Goal: Task Accomplishment & Management: Use online tool/utility

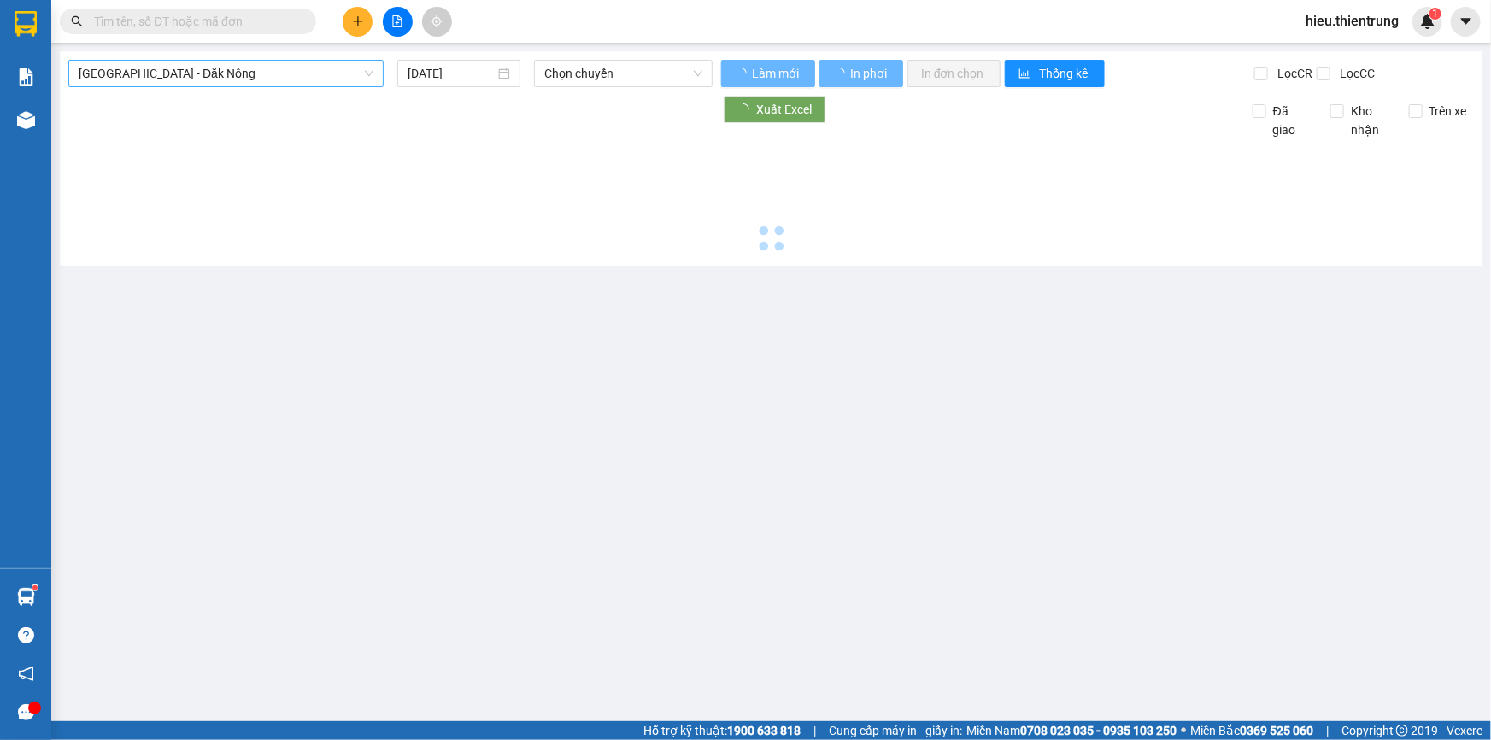
click at [197, 71] on span "[GEOGRAPHIC_DATA] - Đăk Nông" at bounding box center [226, 74] width 295 height 26
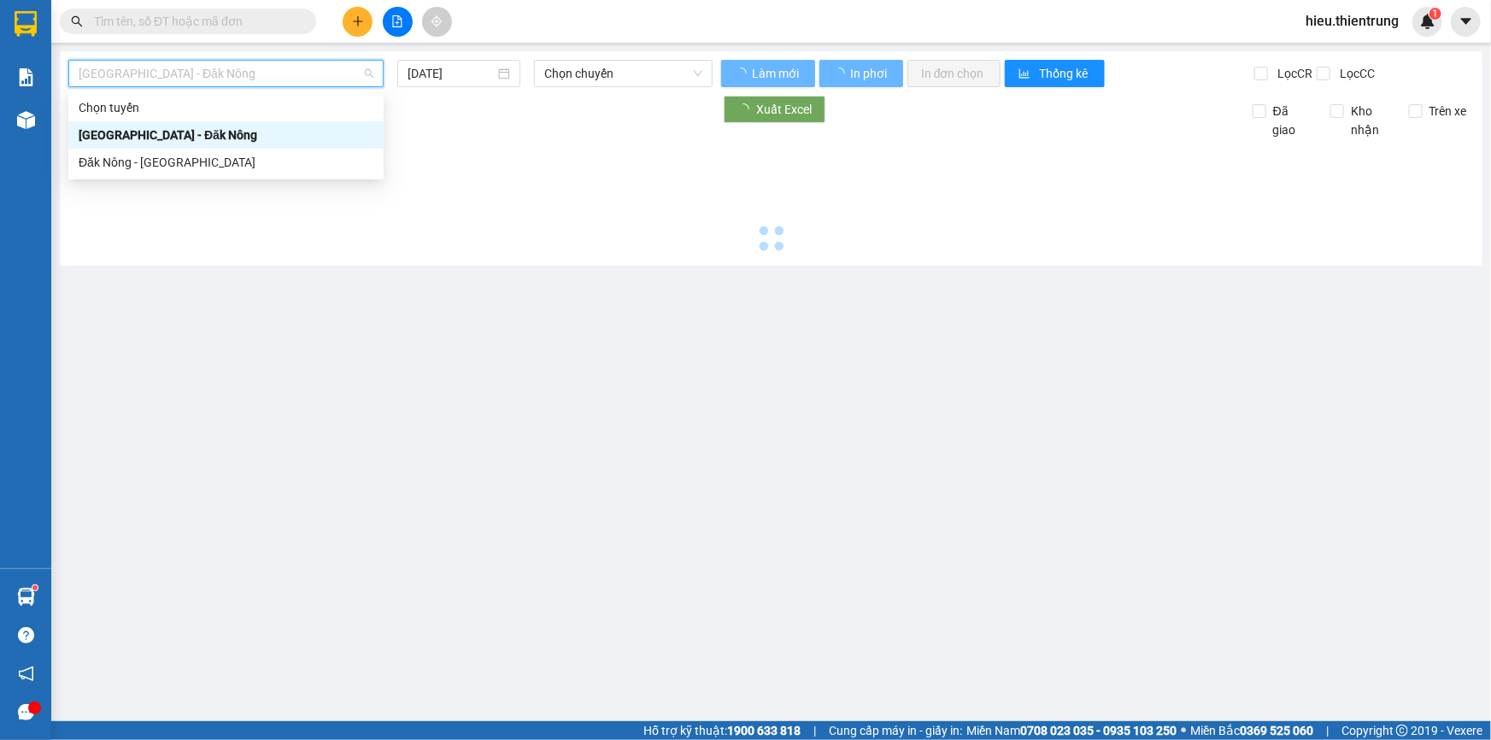
click at [121, 155] on div "Đăk Nông - [GEOGRAPHIC_DATA]" at bounding box center [226, 162] width 295 height 19
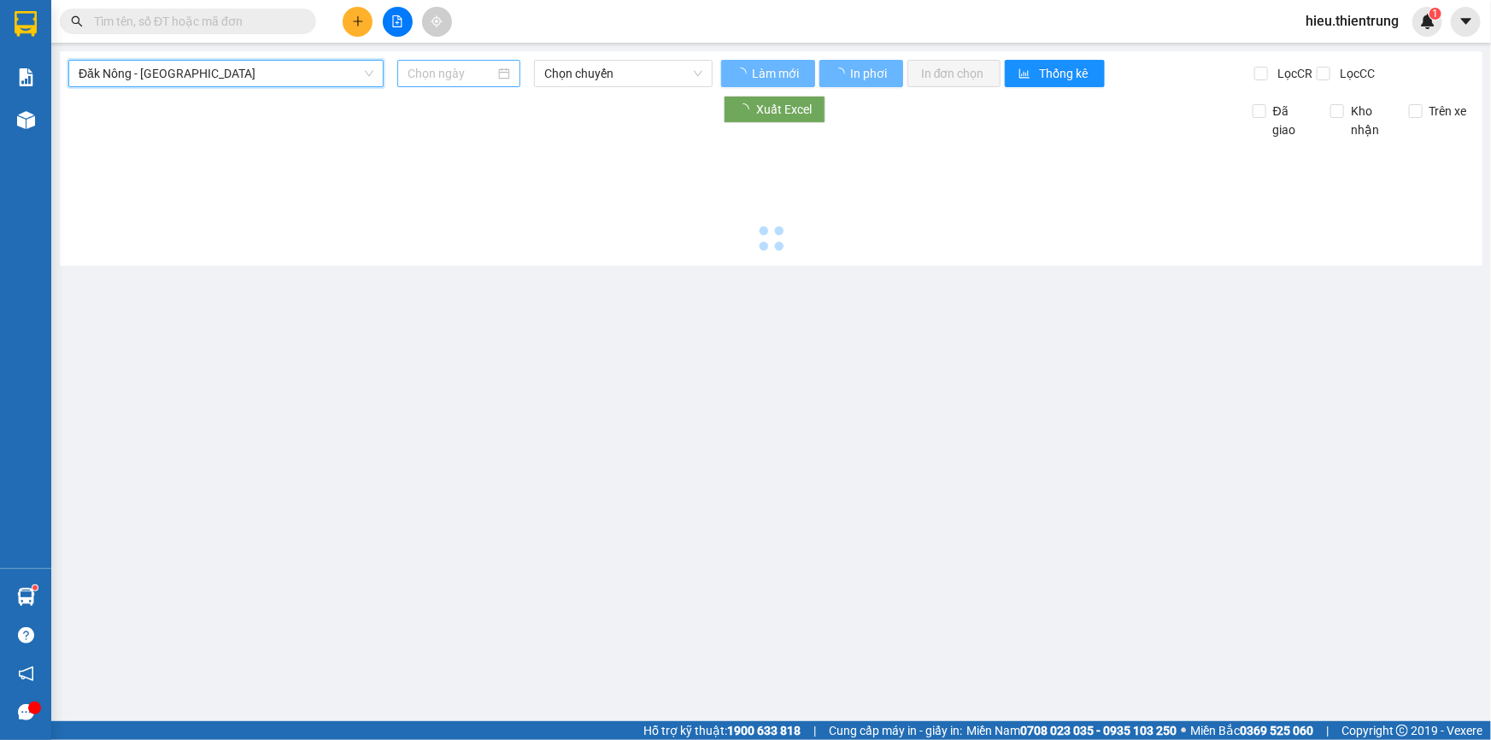
click at [440, 70] on input at bounding box center [451, 73] width 87 height 19
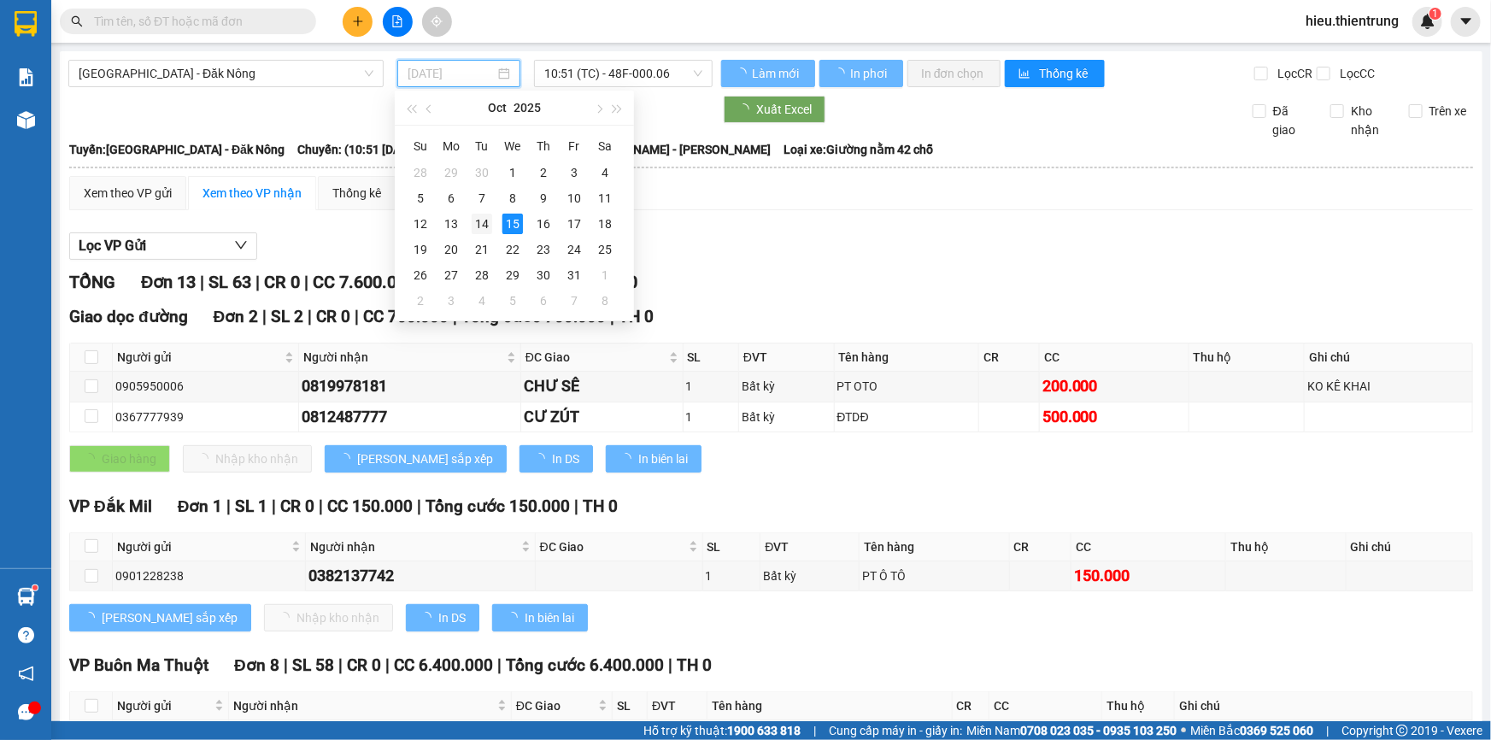
click at [492, 226] on td "14" at bounding box center [482, 224] width 31 height 26
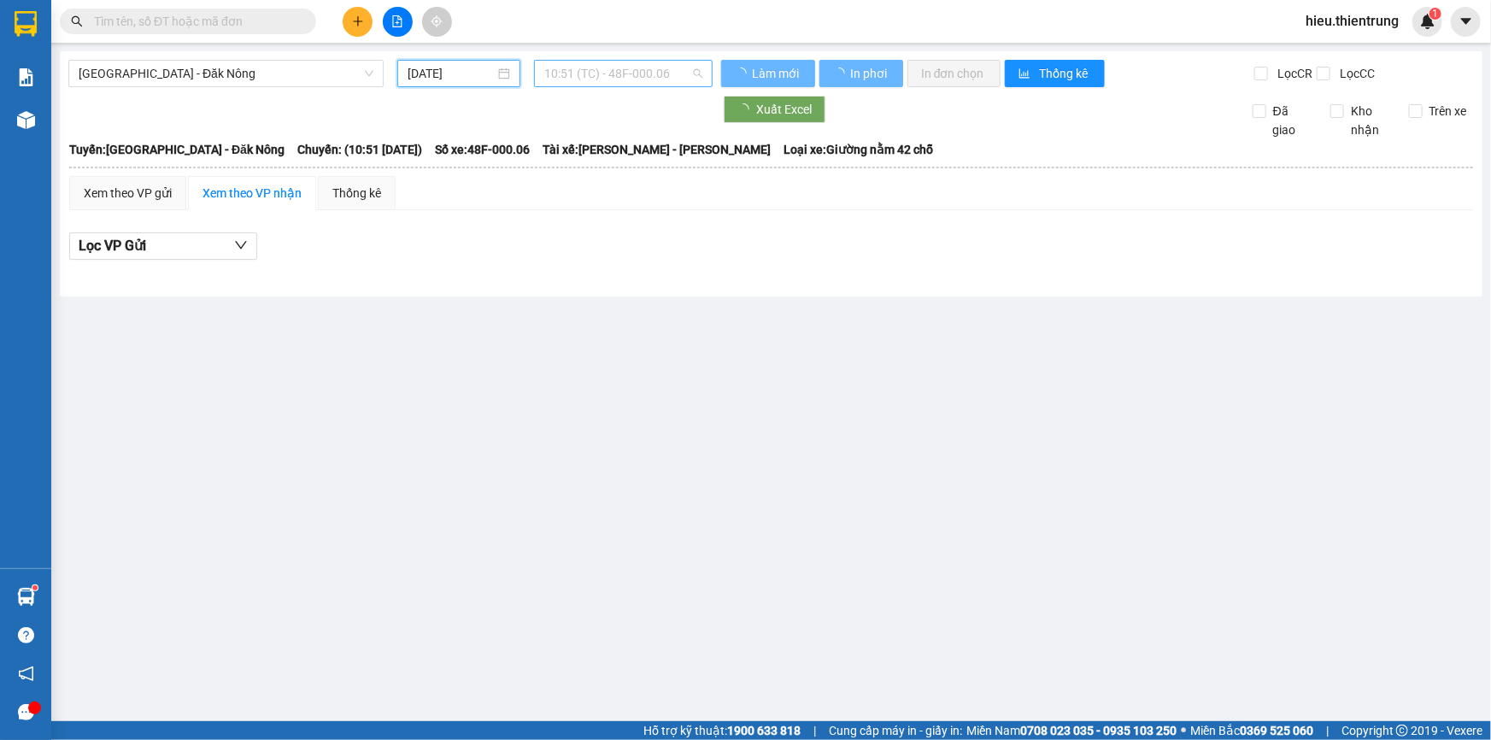
click at [626, 77] on span "10:51 (TC) - 48F-000.06" at bounding box center [623, 74] width 158 height 26
type input "[DATE]"
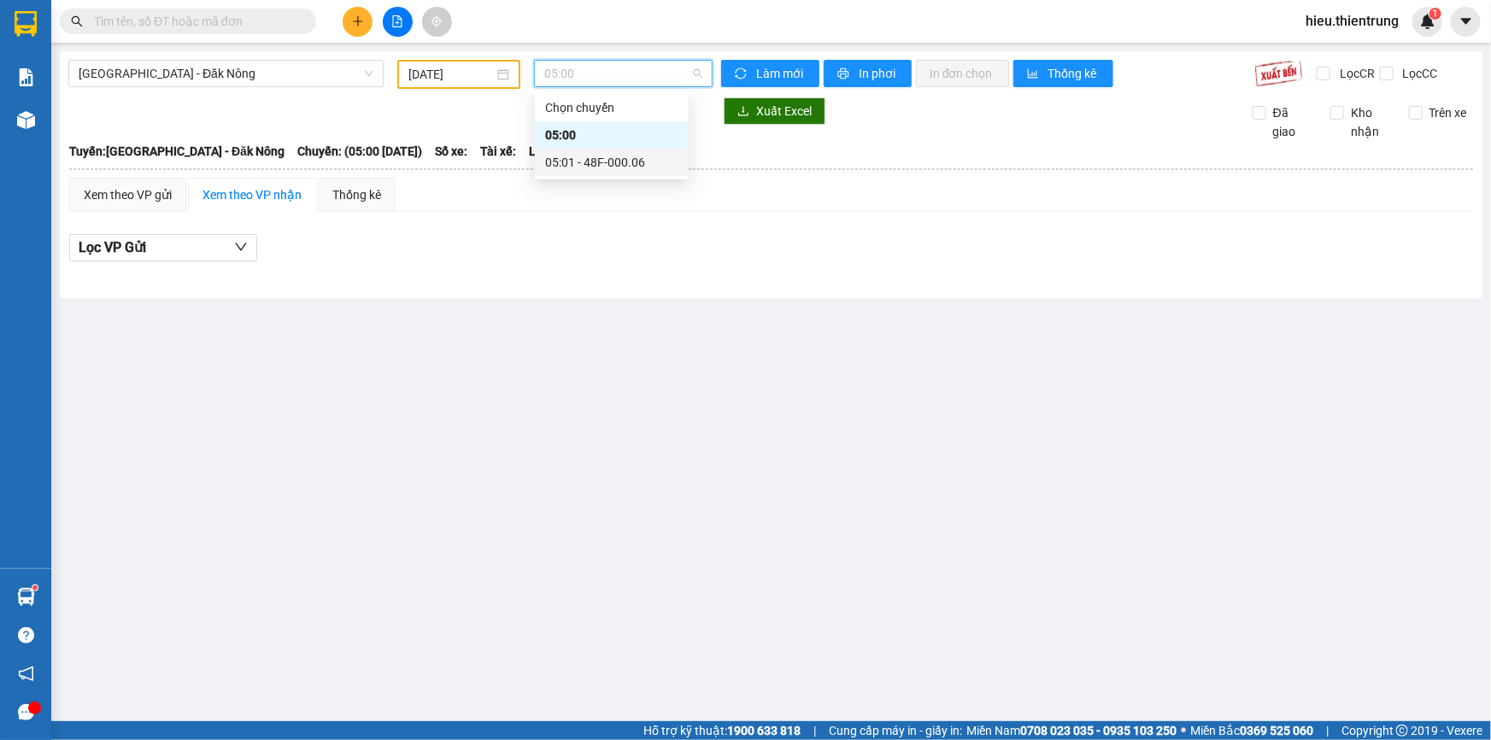
click at [617, 161] on div "05:01 - 48F-000.06" at bounding box center [611, 162] width 133 height 19
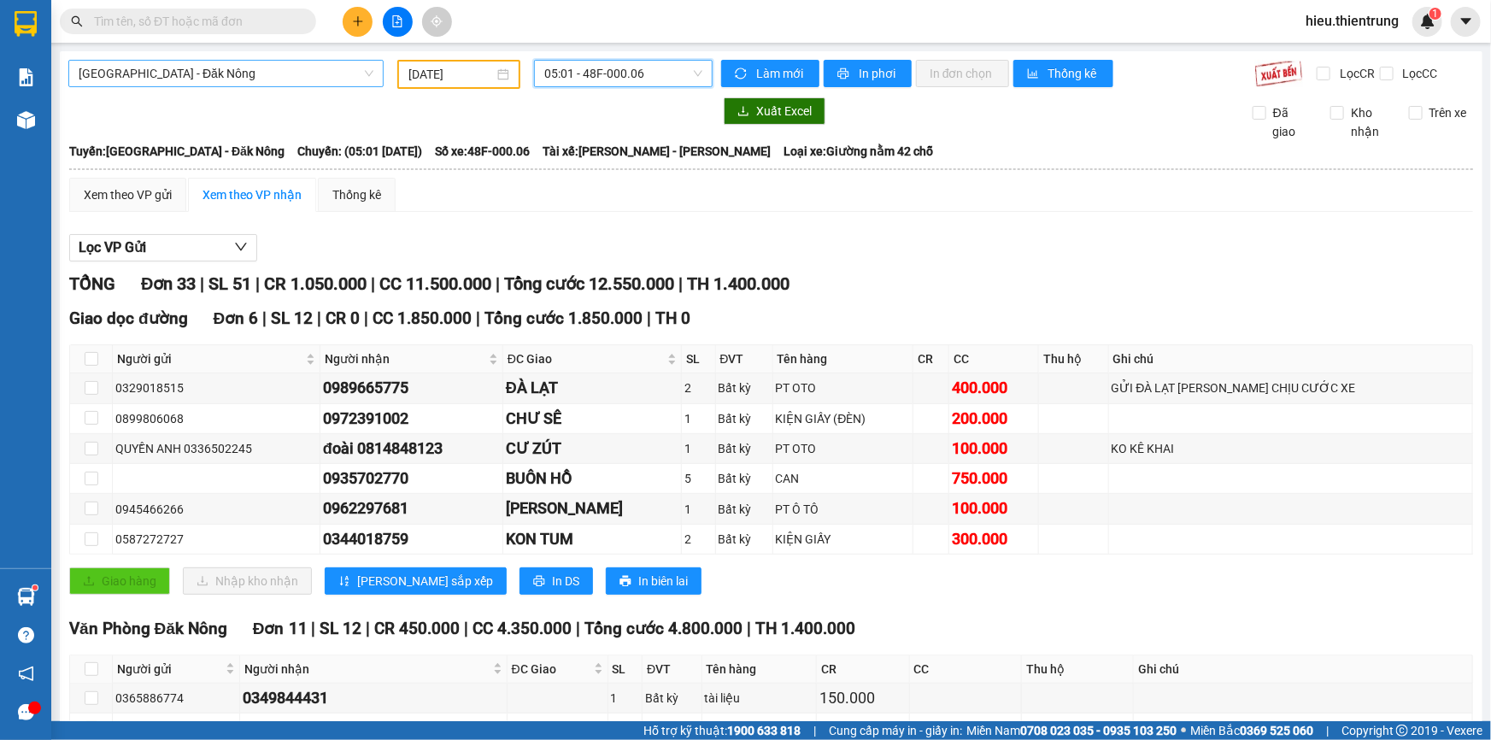
click at [157, 79] on span "[GEOGRAPHIC_DATA] - Đăk Nông" at bounding box center [226, 74] width 295 height 26
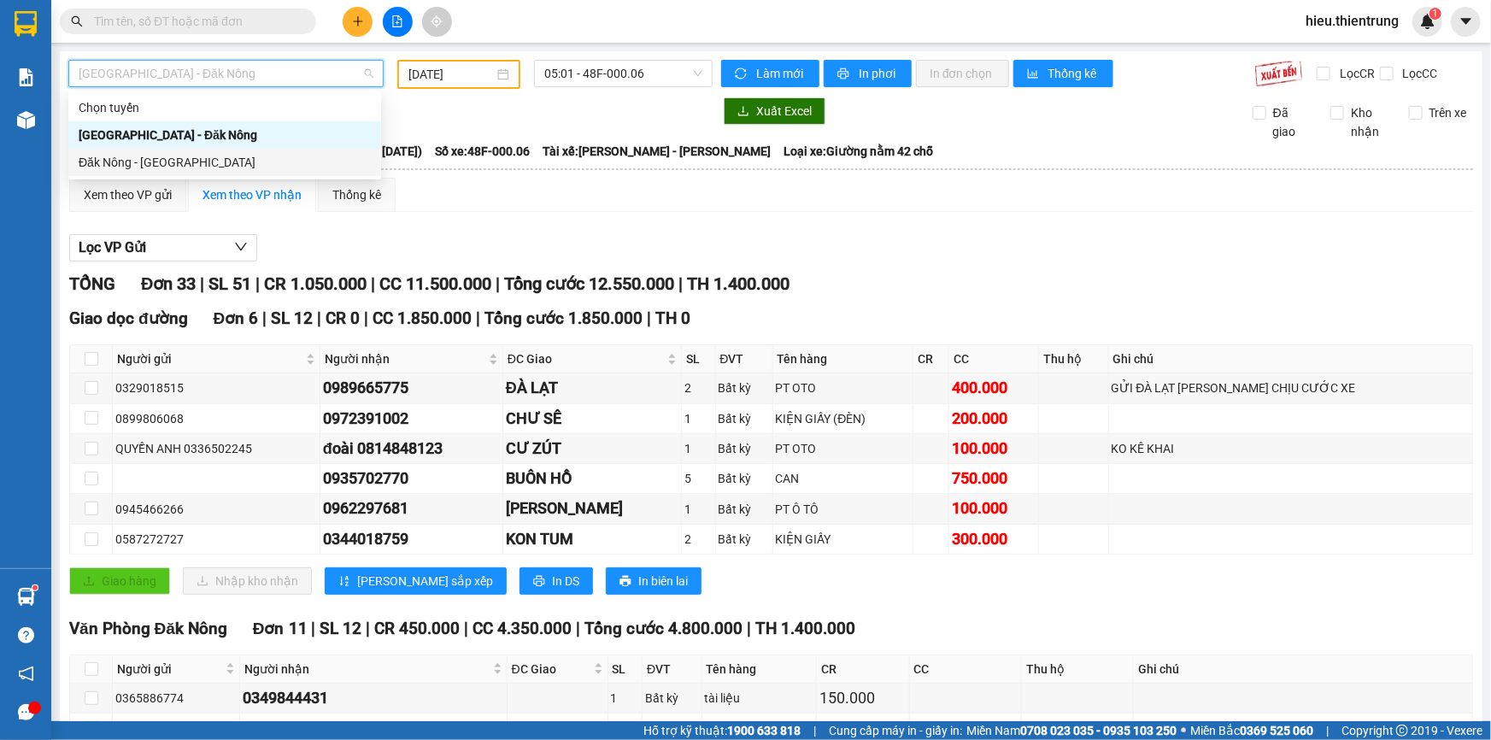
click at [135, 172] on div "Đăk Nông - [GEOGRAPHIC_DATA]" at bounding box center [224, 162] width 313 height 27
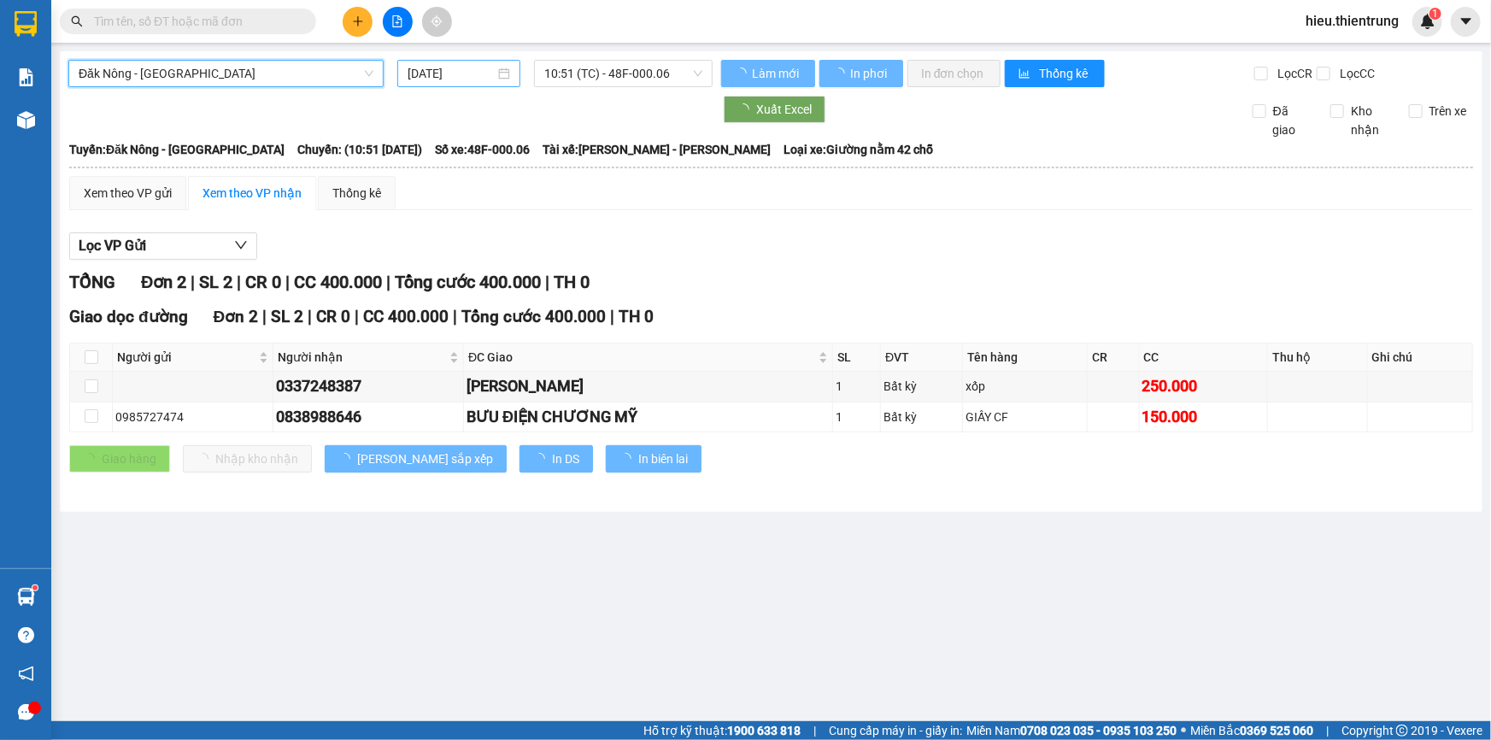
click at [452, 79] on input "[DATE]" at bounding box center [451, 73] width 87 height 19
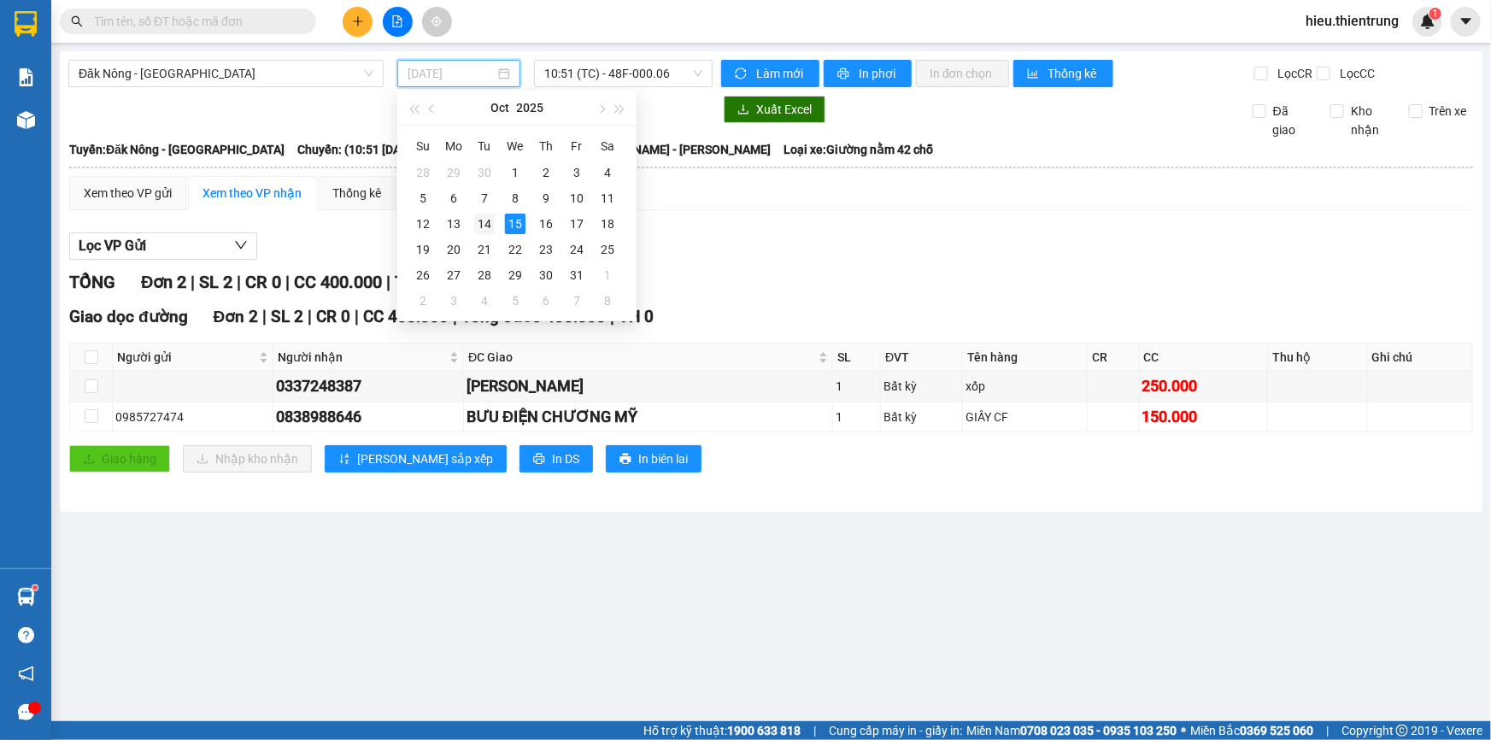
click at [486, 226] on div "14" at bounding box center [484, 224] width 21 height 21
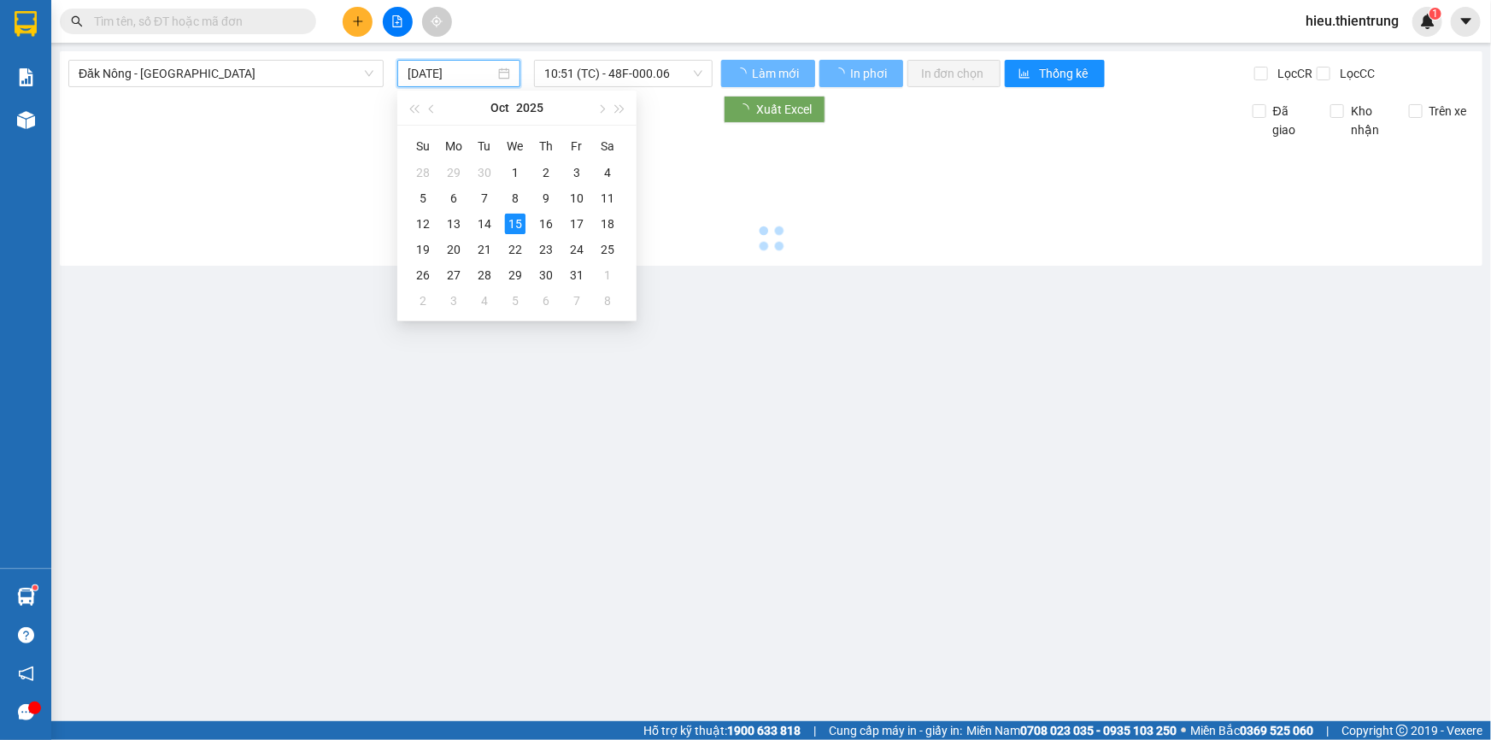
type input "[DATE]"
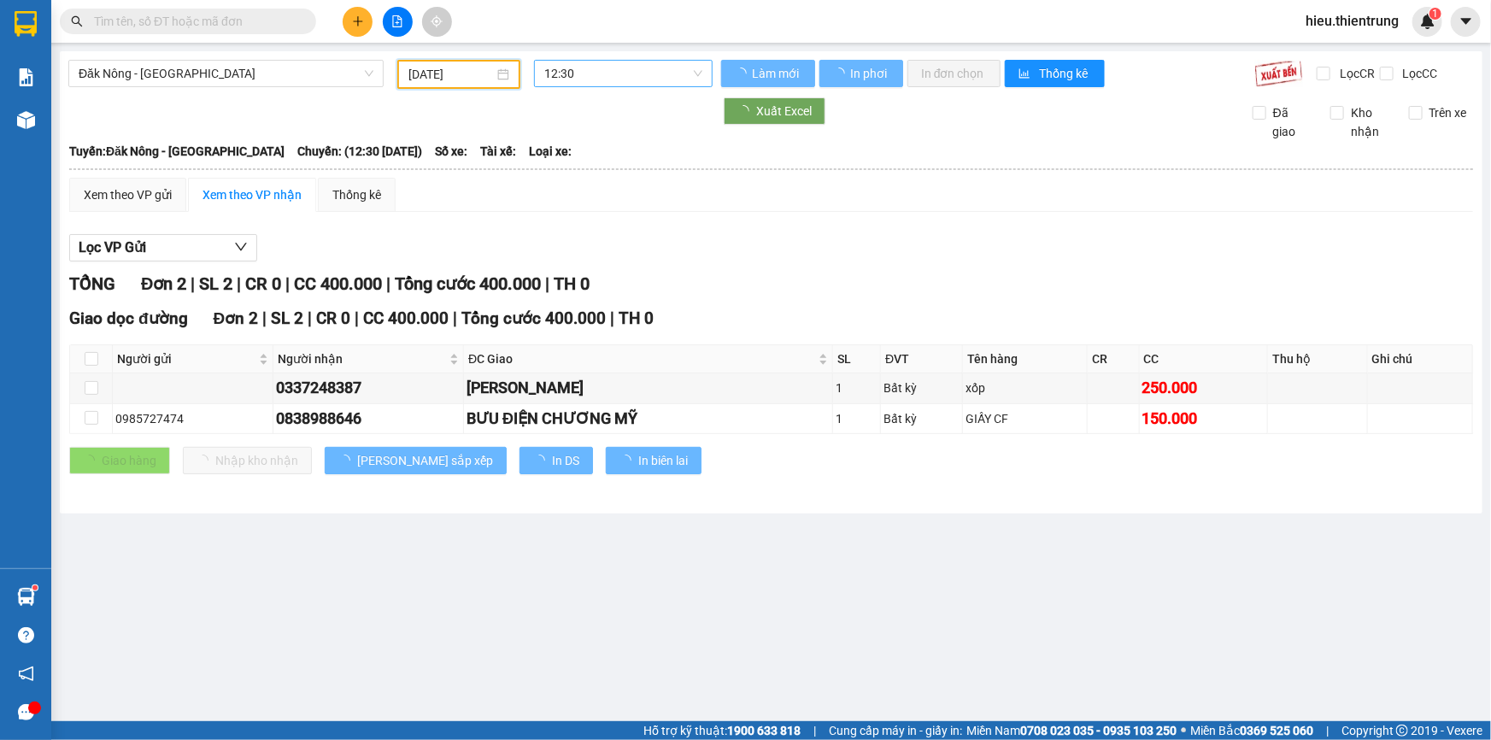
click at [590, 81] on span "12:30" at bounding box center [623, 74] width 158 height 26
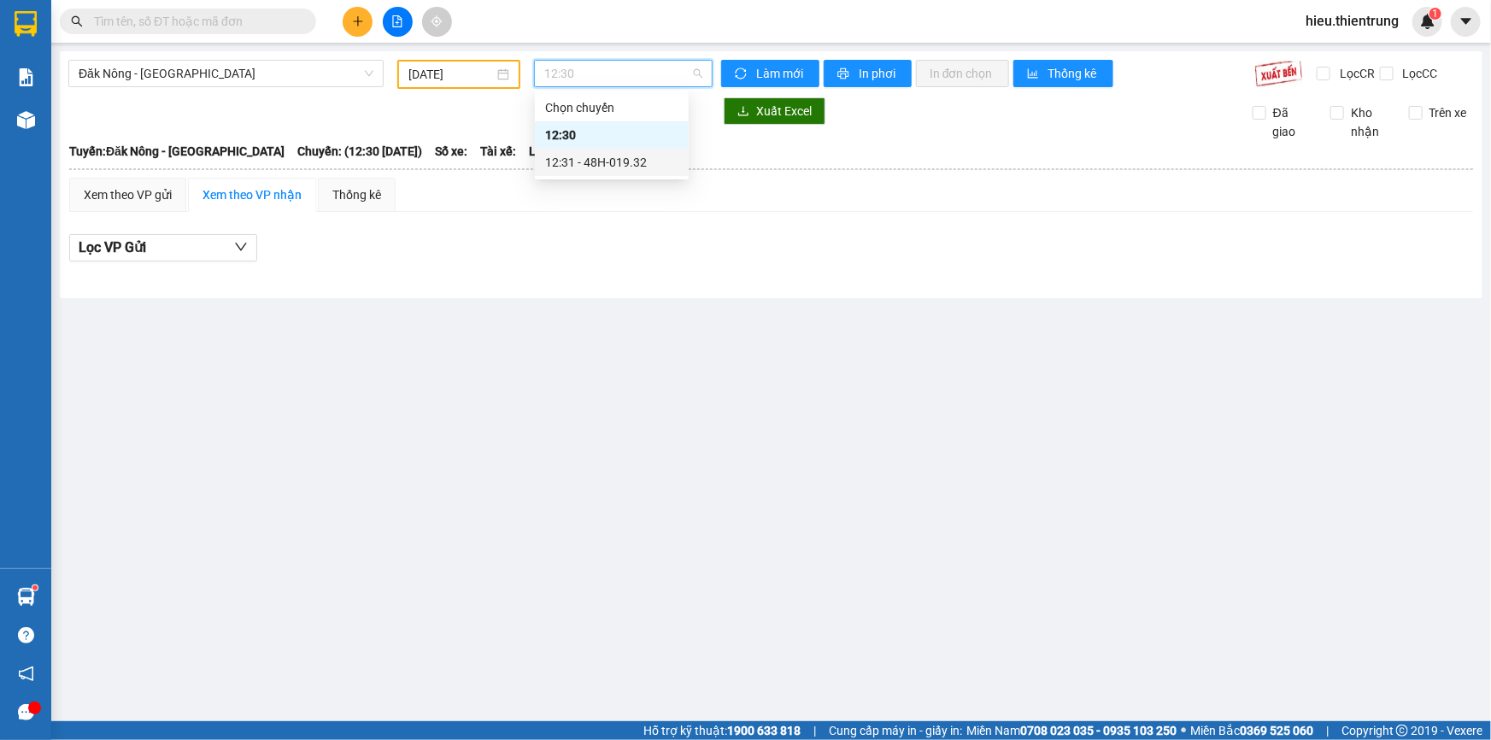
click at [613, 156] on div "12:31 - 48H-019.32" at bounding box center [611, 162] width 133 height 19
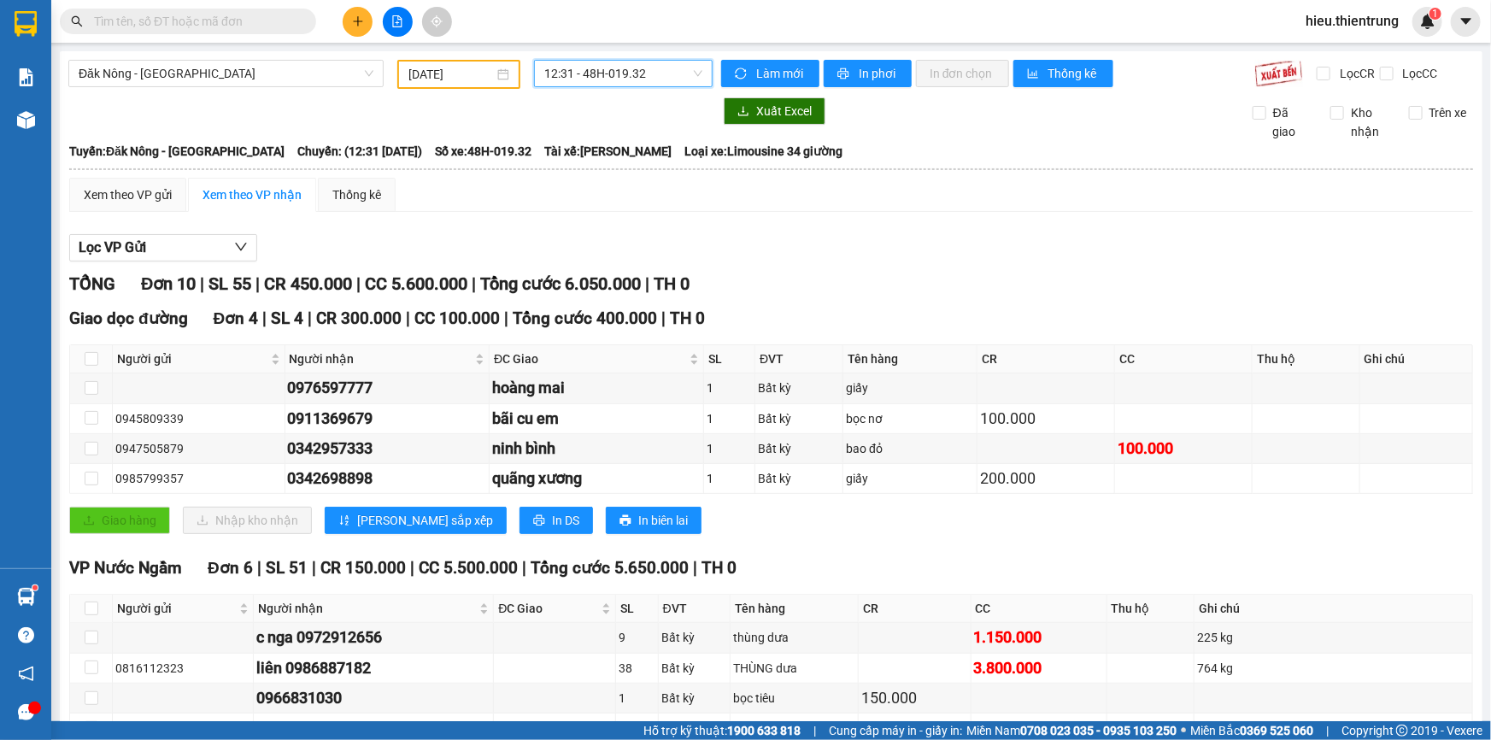
click at [820, 235] on div "Lọc VP Gửi" at bounding box center [771, 248] width 1404 height 28
